Goal: Information Seeking & Learning: Learn about a topic

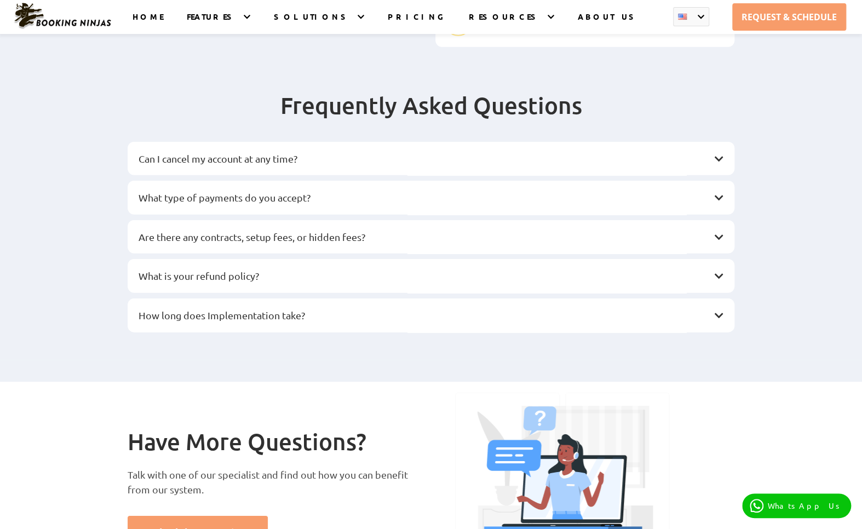
scroll to position [1323, 0]
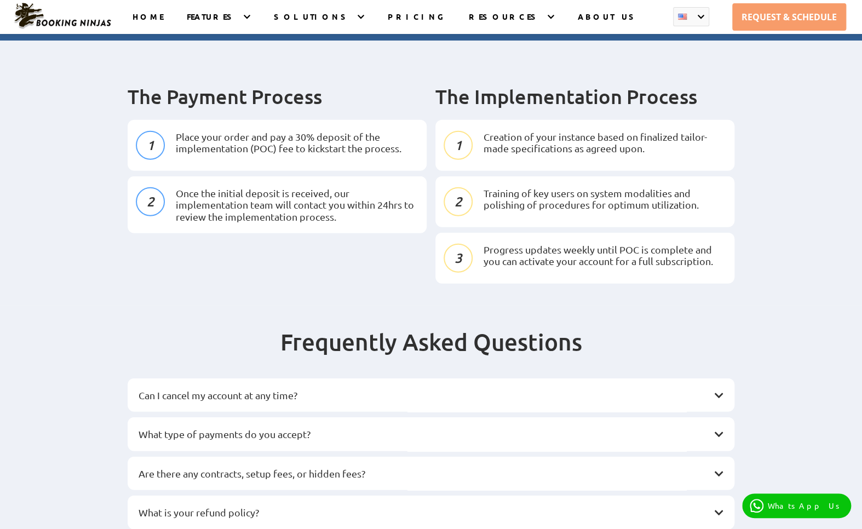
click at [301, 417] on div "What type of payments do you accept?" at bounding box center [431, 434] width 607 height 34
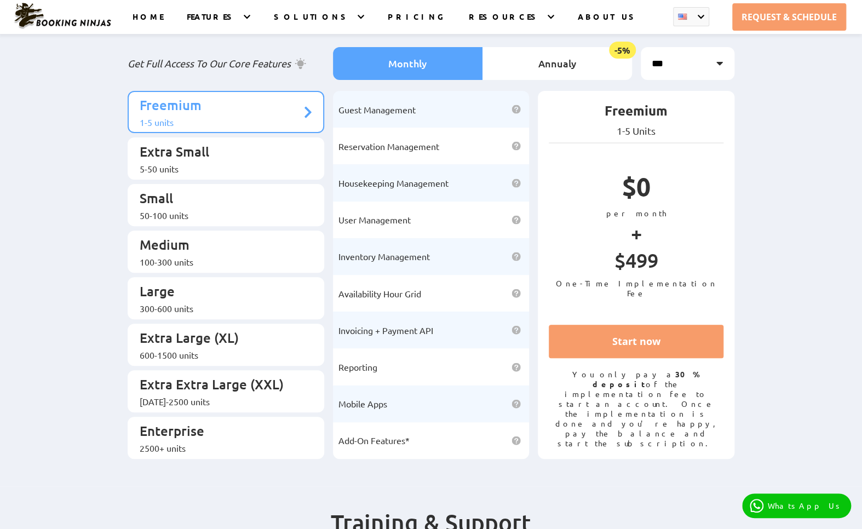
scroll to position [0, 0]
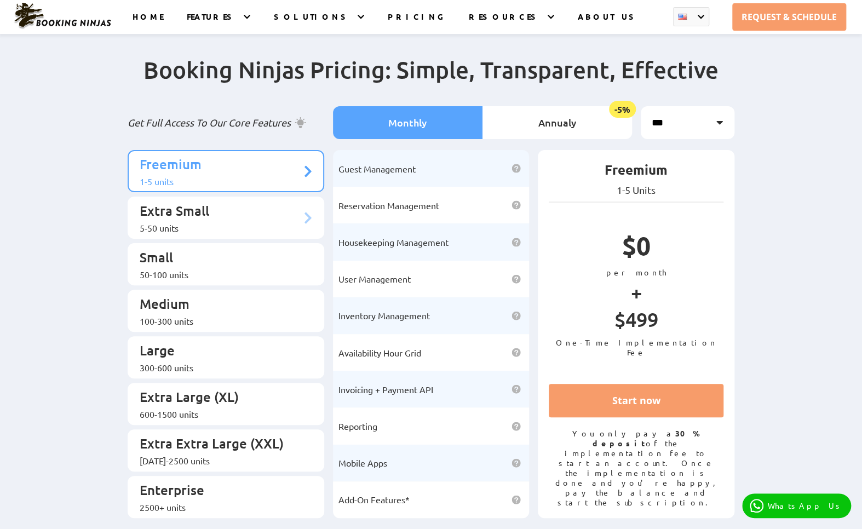
click at [185, 209] on p "Extra Small" at bounding box center [221, 212] width 162 height 20
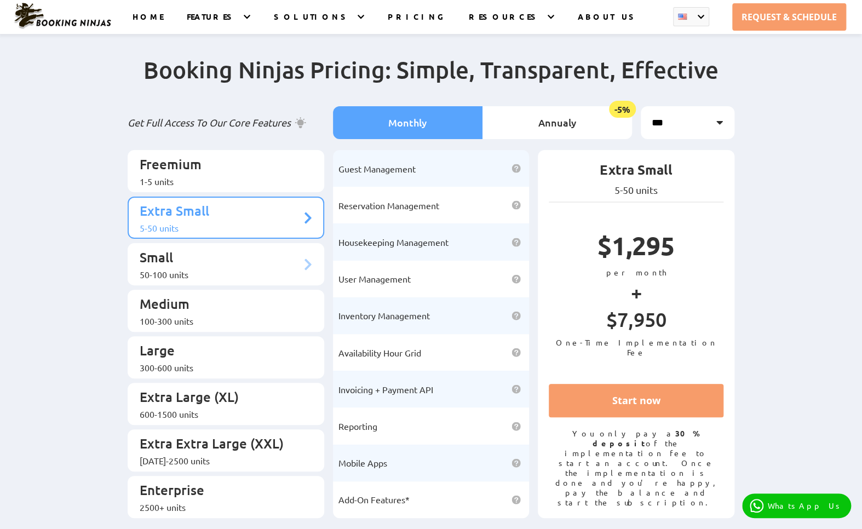
click at [217, 256] on p "Small" at bounding box center [221, 259] width 162 height 20
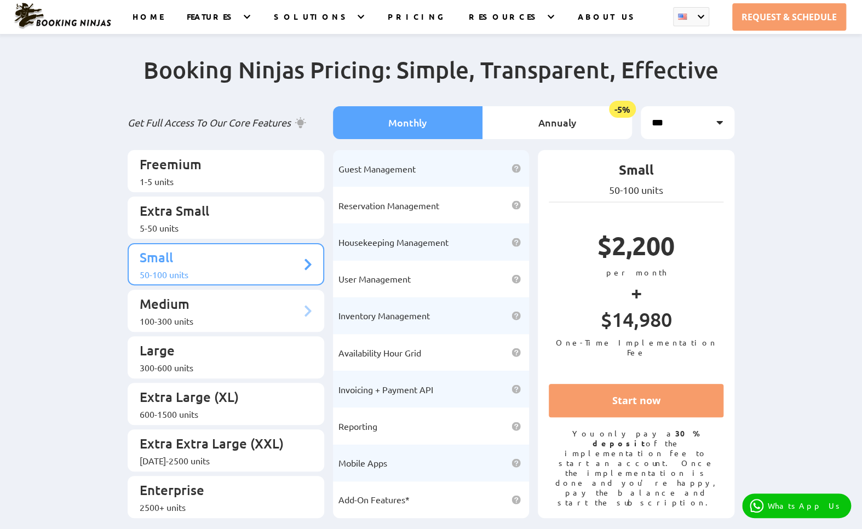
click at [203, 315] on div "100-300 units" at bounding box center [221, 320] width 162 height 11
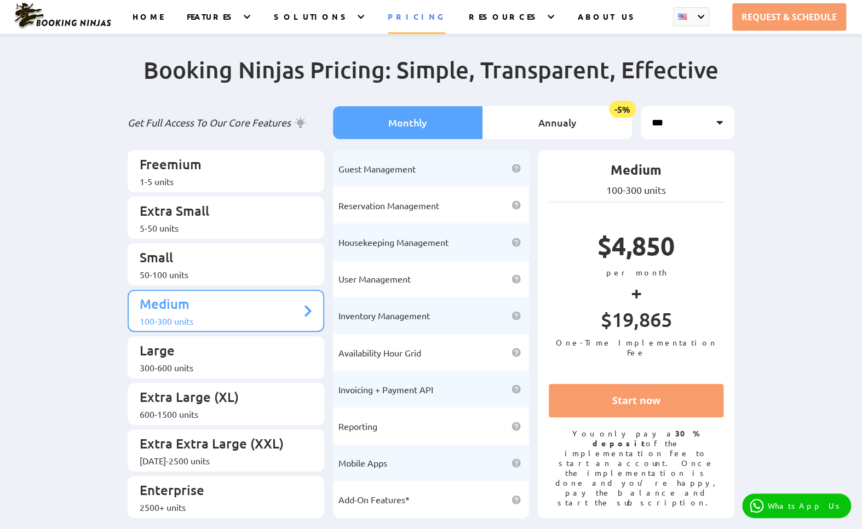
click at [423, 15] on link "PRICING" at bounding box center [417, 23] width 58 height 22
